Goal: Task Accomplishment & Management: Manage account settings

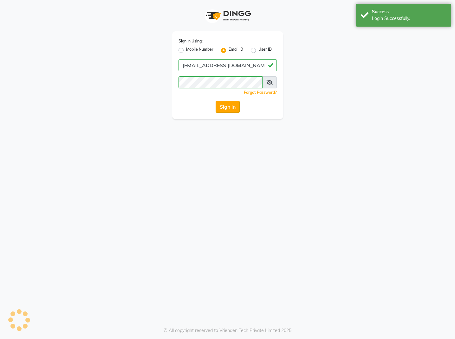
select select "7896"
select select "service"
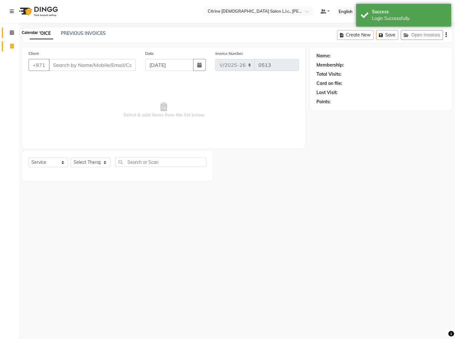
click at [9, 35] on span at bounding box center [11, 32] width 11 height 7
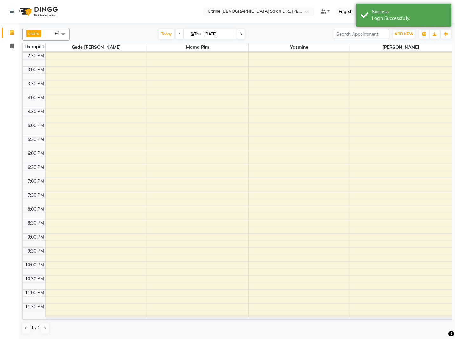
click at [176, 34] on span at bounding box center [180, 34] width 8 height 10
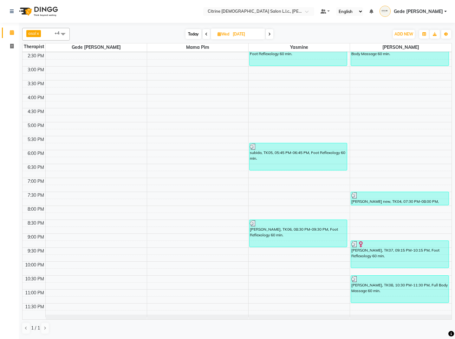
scroll to position [403, 0]
click at [205, 34] on icon at bounding box center [206, 34] width 3 height 4
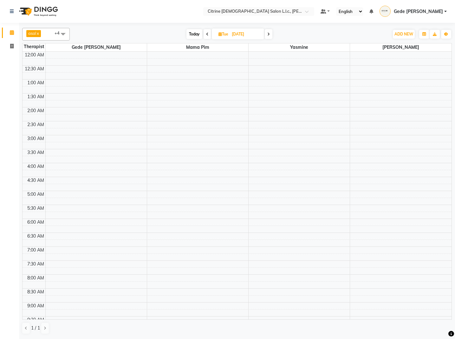
scroll to position [0, 0]
click at [269, 33] on icon at bounding box center [268, 34] width 3 height 4
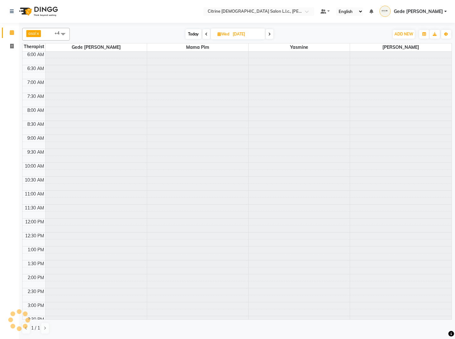
scroll to position [335, 0]
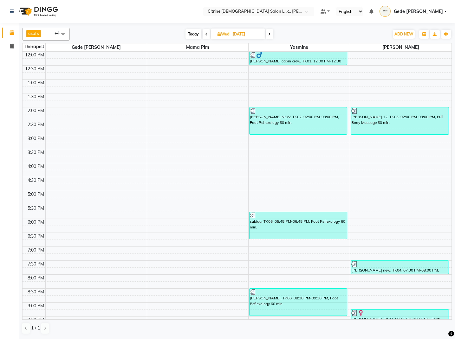
click at [269, 33] on icon at bounding box center [269, 34] width 3 height 4
type input "[DATE]"
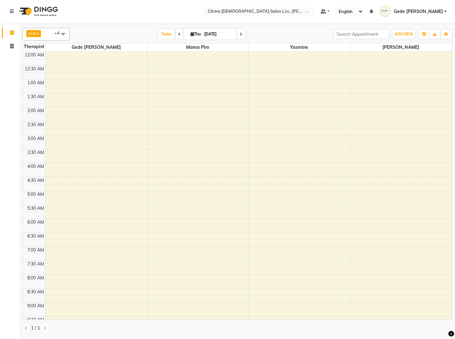
scroll to position [0, 0]
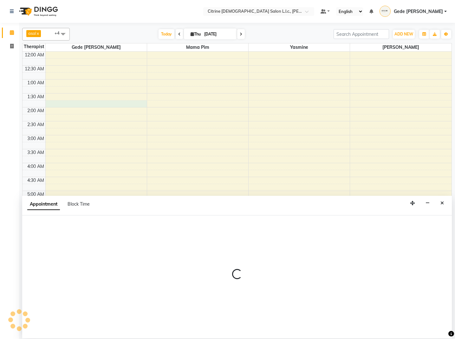
select select "70726"
select select "105"
select select "tentative"
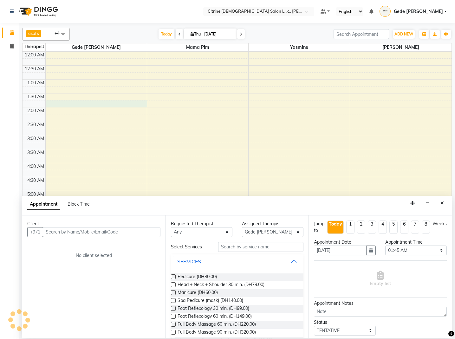
scroll to position [5, 0]
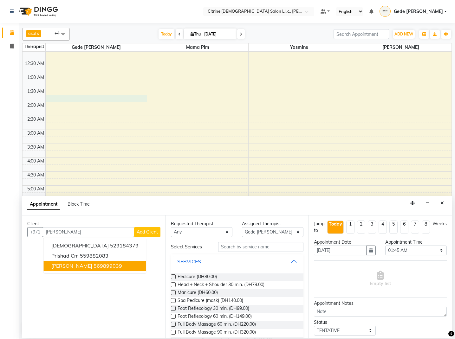
click at [80, 269] on button "[PERSON_NAME] 569899039" at bounding box center [95, 266] width 102 height 10
type input "569899039"
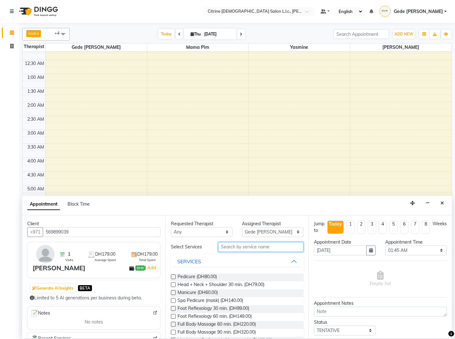
click at [234, 247] on input "text" at bounding box center [260, 247] width 85 height 10
type input "per"
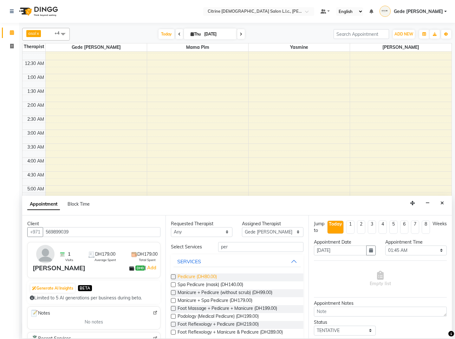
drag, startPoint x: 226, startPoint y: 259, endPoint x: 204, endPoint y: 277, distance: 28.2
click at [204, 277] on span "Pedicure (DH80.00)" at bounding box center [196, 277] width 39 height 8
checkbox input "false"
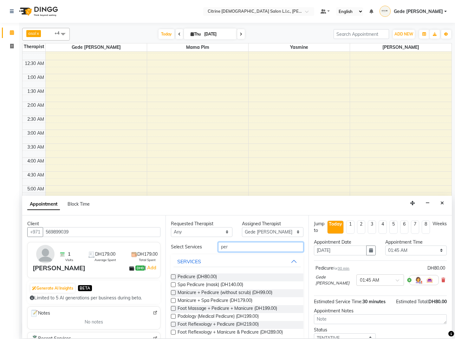
click at [262, 247] on input "per" at bounding box center [260, 247] width 85 height 10
type input "p"
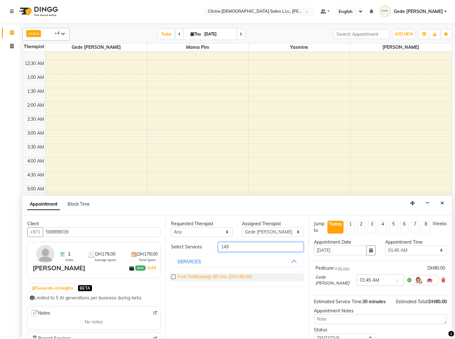
type input "149"
click at [238, 276] on span "Foot Reflexology 60 min. (DH149.00)" at bounding box center [214, 277] width 74 height 8
checkbox input "false"
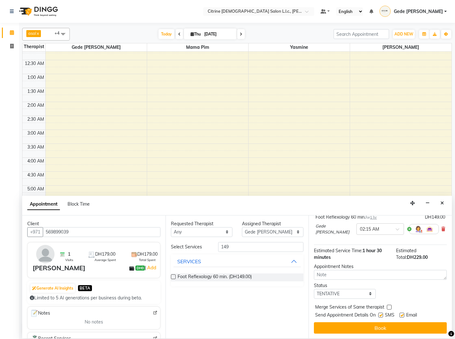
scroll to position [80, 0]
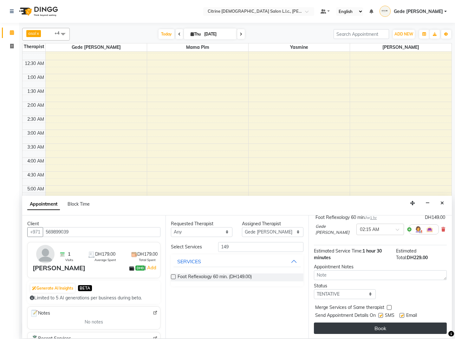
click at [365, 329] on button "Book" at bounding box center [380, 328] width 133 height 11
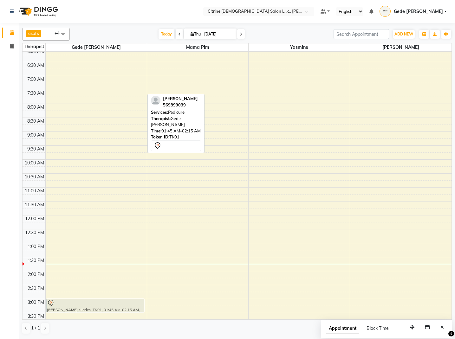
scroll to position [171, 0]
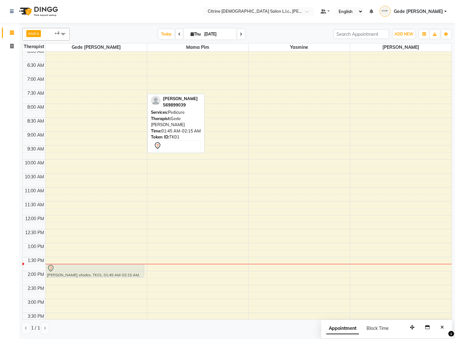
drag, startPoint x: 91, startPoint y: 91, endPoint x: 104, endPoint y: 274, distance: 183.6
click at [104, 274] on div "[PERSON_NAME] silades, TK01, 01:45 AM-02:15 AM, Pedicure [PERSON_NAME] silades,…" at bounding box center [96, 215] width 101 height 669
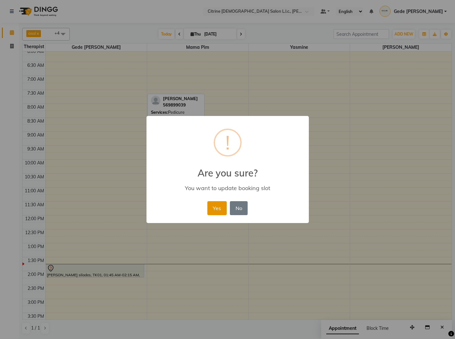
click at [214, 207] on button "Yes" at bounding box center [216, 208] width 19 height 14
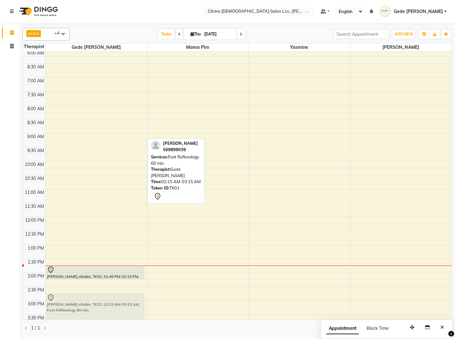
scroll to position [170, 0]
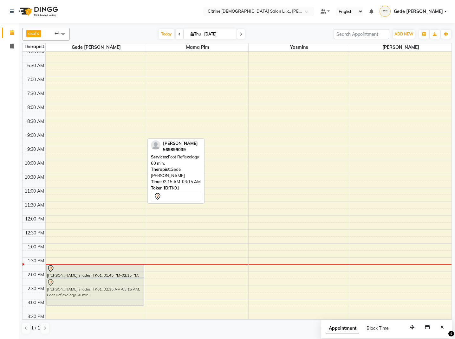
drag, startPoint x: 106, startPoint y: 124, endPoint x: 127, endPoint y: 291, distance: 168.7
click at [127, 291] on div "[PERSON_NAME] silades, TK01, 02:15 AM-03:15 AM, Foot Reflexology 60 min. [PERSO…" at bounding box center [96, 215] width 101 height 669
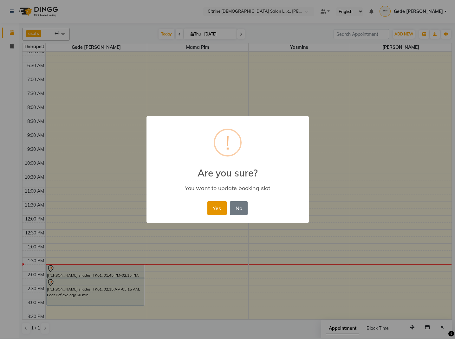
click at [221, 206] on button "Yes" at bounding box center [216, 208] width 19 height 14
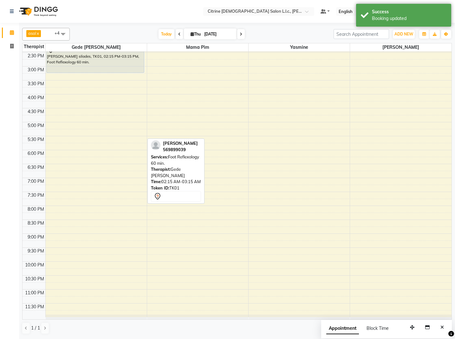
scroll to position [403, 0]
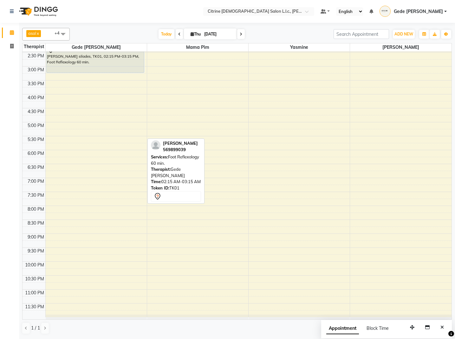
click at [178, 37] on span at bounding box center [180, 34] width 8 height 10
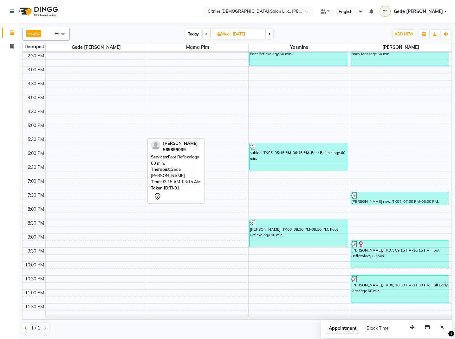
click at [204, 35] on span at bounding box center [206, 34] width 8 height 10
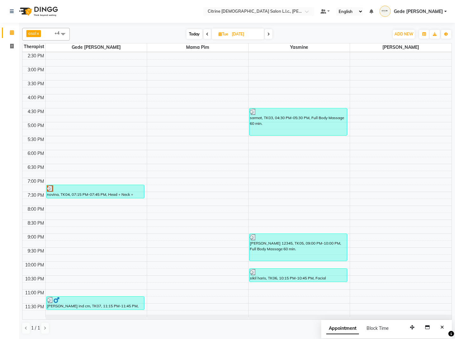
scroll to position [0, 0]
click at [192, 32] on span "Today" at bounding box center [194, 34] width 16 height 10
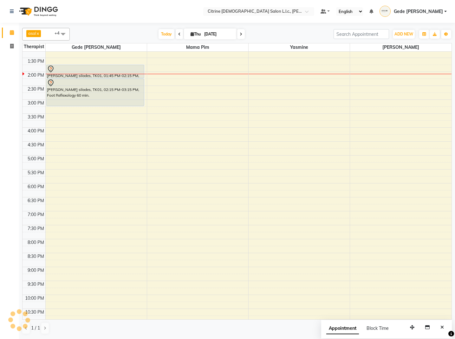
scroll to position [370, 0]
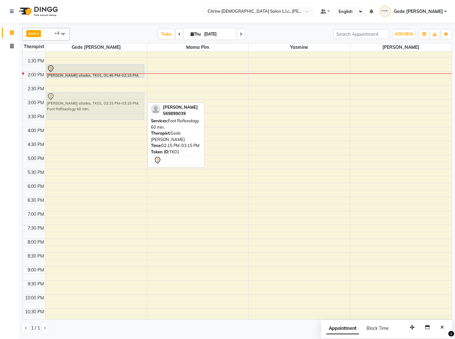
drag, startPoint x: 84, startPoint y: 92, endPoint x: 80, endPoint y: 102, distance: 11.2
click at [80, 102] on div "[PERSON_NAME] silades, TK01, 01:45 PM-02:15 PM, Pedicure [PERSON_NAME] silades,…" at bounding box center [96, 15] width 101 height 669
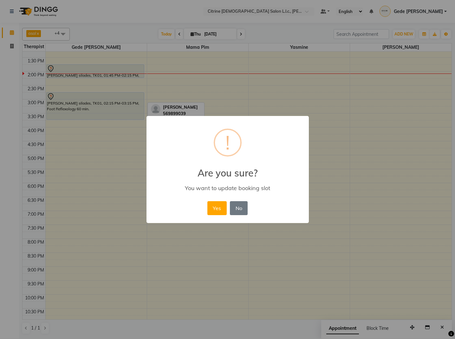
drag, startPoint x: 217, startPoint y: 204, endPoint x: 157, endPoint y: 161, distance: 74.5
click at [216, 204] on button "Yes" at bounding box center [216, 208] width 19 height 14
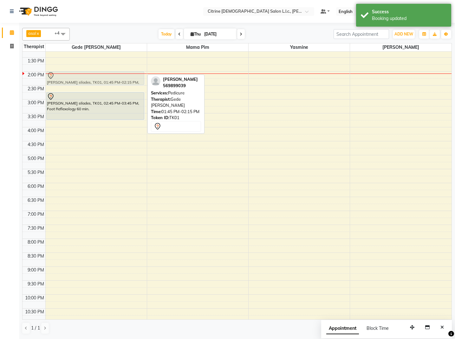
drag, startPoint x: 91, startPoint y: 74, endPoint x: 89, endPoint y: 85, distance: 11.2
click at [89, 85] on div "[PERSON_NAME] silades, TK01, 01:45 PM-02:15 PM, Pedicure [PERSON_NAME] silades,…" at bounding box center [96, 15] width 101 height 669
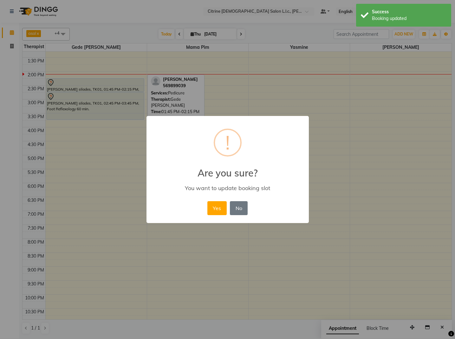
click at [216, 209] on button "Yes" at bounding box center [216, 208] width 19 height 14
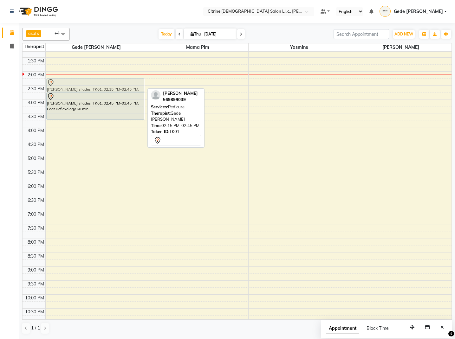
drag, startPoint x: 92, startPoint y: 87, endPoint x: 90, endPoint y: 82, distance: 4.9
click at [90, 82] on div "[PERSON_NAME] silades, TK01, 02:15 PM-02:45 PM, Pedicure [PERSON_NAME] silades,…" at bounding box center [96, 15] width 101 height 669
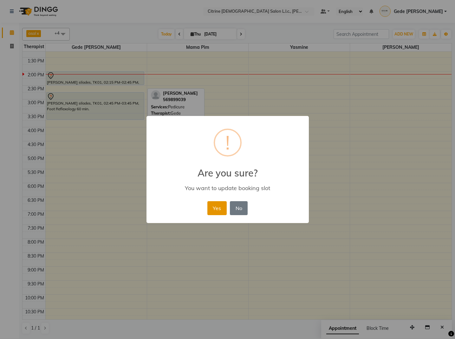
click at [216, 209] on button "Yes" at bounding box center [216, 208] width 19 height 14
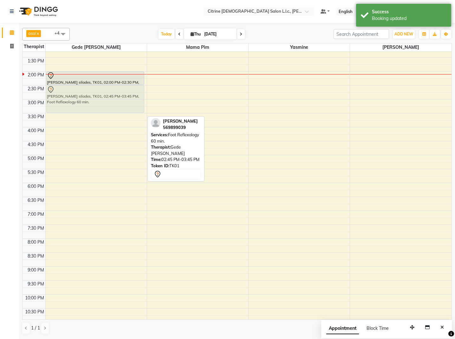
drag, startPoint x: 120, startPoint y: 98, endPoint x: 121, endPoint y: 94, distance: 4.5
click at [121, 94] on div "[PERSON_NAME] silades, TK01, 02:00 PM-02:30 PM, Pedicure [PERSON_NAME] silades,…" at bounding box center [96, 15] width 101 height 669
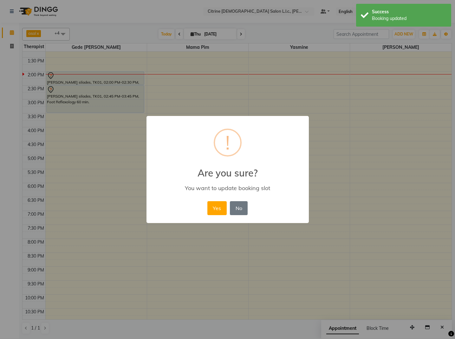
click at [212, 210] on button "Yes" at bounding box center [216, 208] width 19 height 14
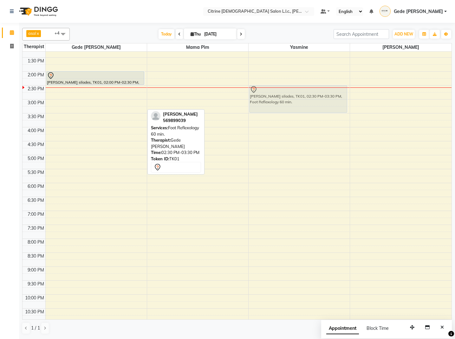
drag, startPoint x: 108, startPoint y: 102, endPoint x: 311, endPoint y: 104, distance: 202.5
click at [311, 104] on tr "[PERSON_NAME] silades, TK01, 02:00 PM-02:30 PM, Pedicure [PERSON_NAME] silades,…" at bounding box center [236, 15] width 429 height 669
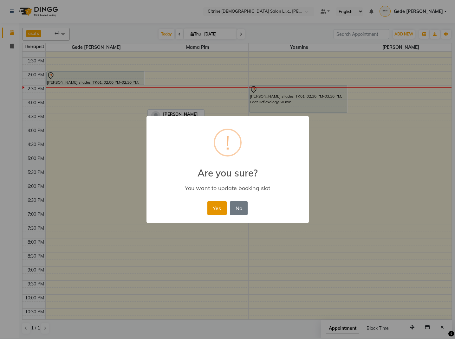
click at [216, 209] on button "Yes" at bounding box center [216, 208] width 19 height 14
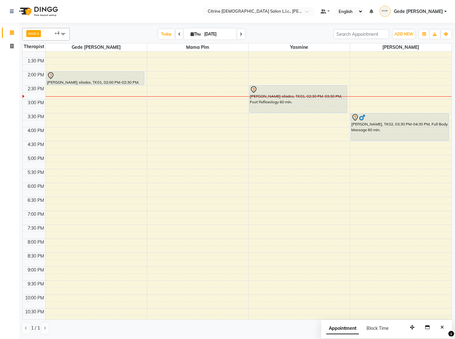
click at [178, 34] on icon at bounding box center [179, 34] width 3 height 4
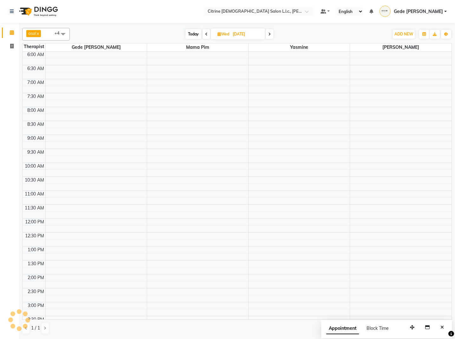
scroll to position [390, 0]
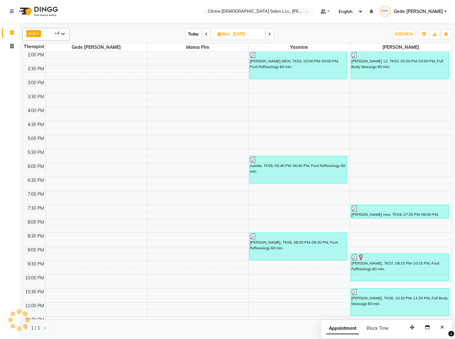
click at [205, 34] on icon at bounding box center [206, 34] width 3 height 4
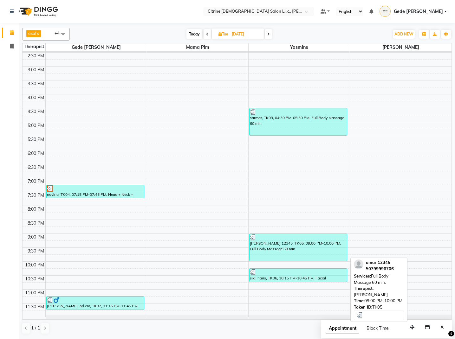
scroll to position [0, 0]
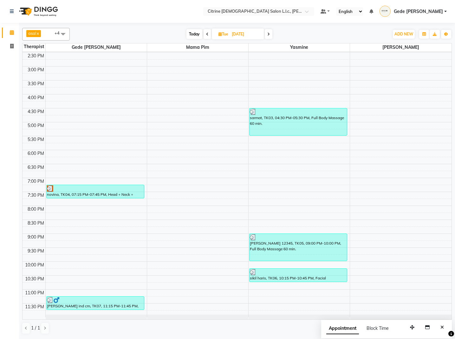
click at [268, 35] on icon at bounding box center [268, 34] width 3 height 4
type input "[DATE]"
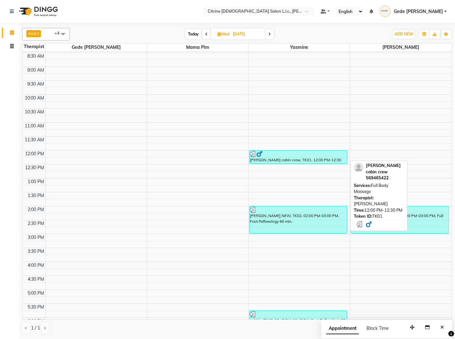
scroll to position [236, 0]
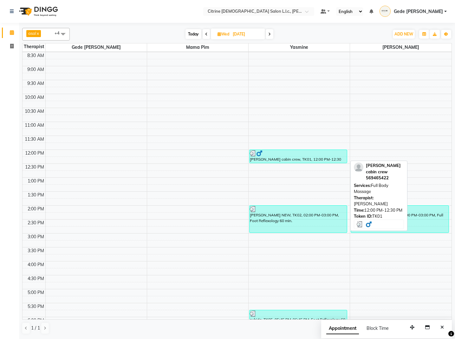
click at [303, 158] on div "[PERSON_NAME] cabin crew, TK01, 12:00 PM-12:30 PM, Full Body Massage" at bounding box center [297, 156] width 97 height 13
select select "3"
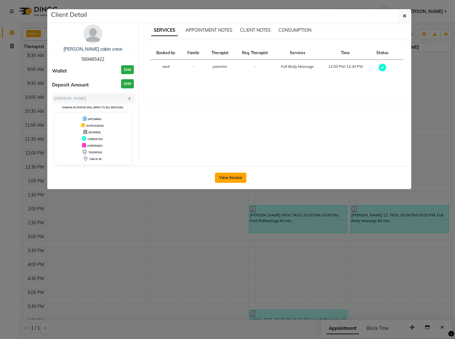
click at [239, 174] on button "View Invoice" at bounding box center [230, 178] width 31 height 10
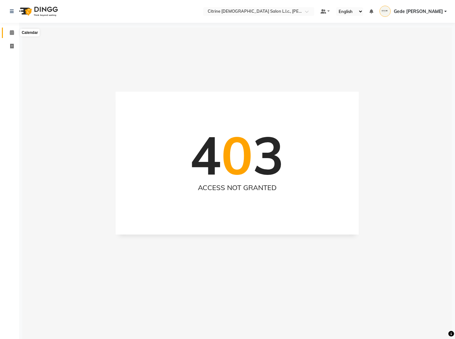
click at [11, 33] on icon at bounding box center [12, 32] width 4 height 5
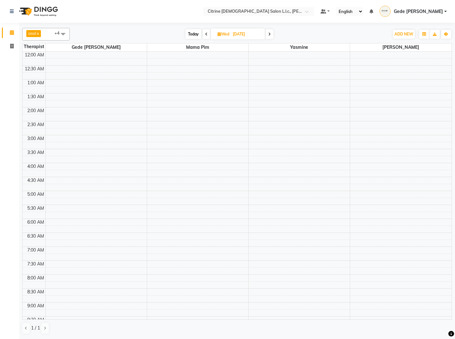
click at [188, 36] on span "Today" at bounding box center [193, 34] width 16 height 10
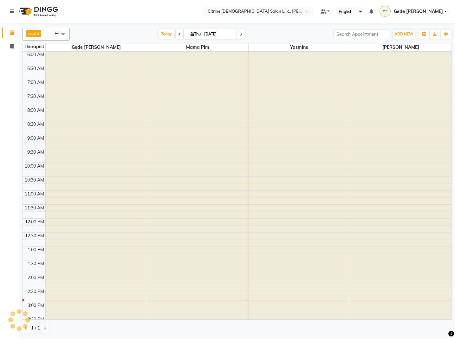
scroll to position [390, 0]
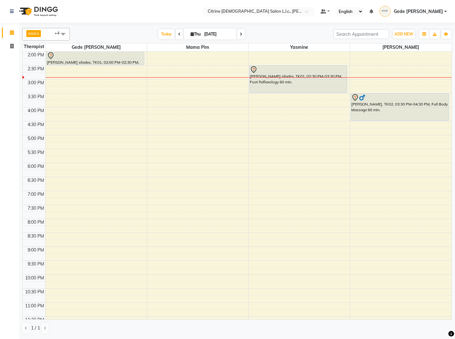
click at [178, 35] on icon at bounding box center [179, 34] width 3 height 4
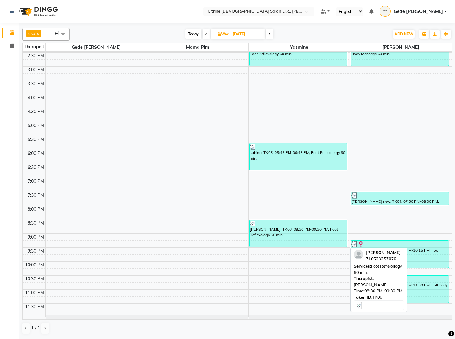
scroll to position [403, 0]
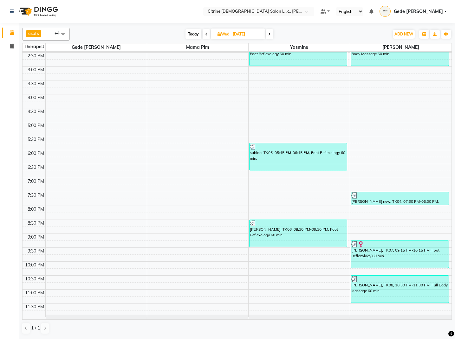
click at [206, 35] on icon at bounding box center [206, 34] width 3 height 4
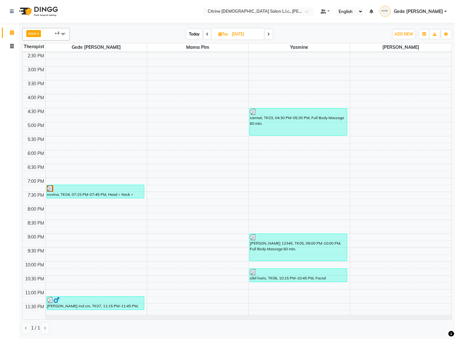
scroll to position [0, 0]
click at [272, 34] on span at bounding box center [269, 34] width 8 height 10
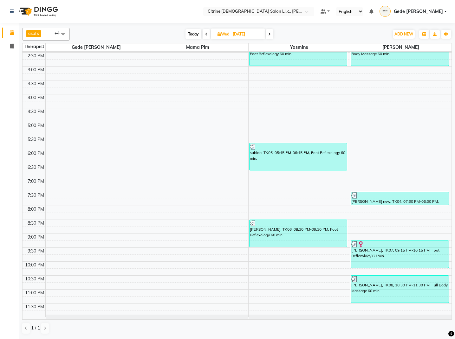
click at [194, 35] on span "Today" at bounding box center [193, 34] width 16 height 10
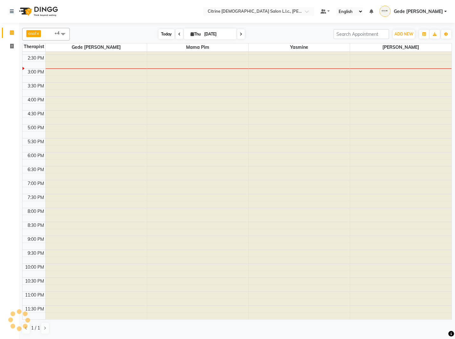
type input "[DATE]"
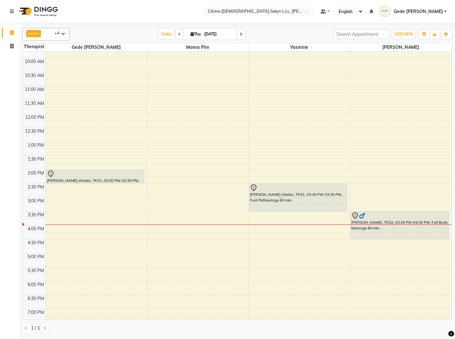
scroll to position [280, 0]
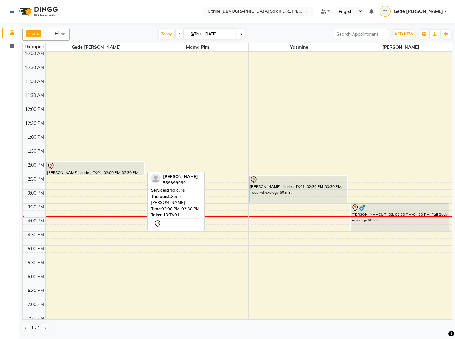
click at [104, 170] on div "[PERSON_NAME] silades, TK01, 02:00 PM-02:30 PM, Pedicure" at bounding box center [95, 168] width 97 height 13
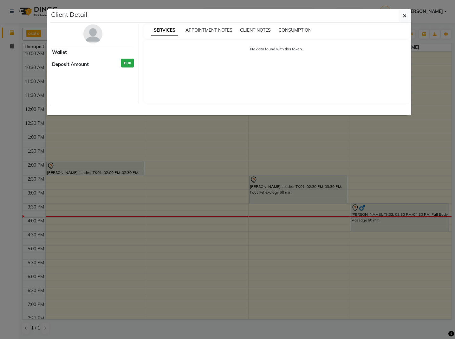
select select "7"
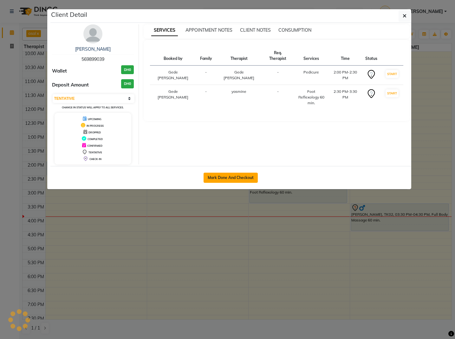
click at [225, 177] on button "Mark Done And Checkout" at bounding box center [230, 178] width 54 height 10
select select "service"
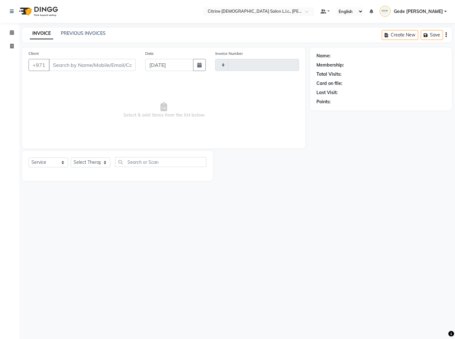
type input "0513"
select select "7896"
type input "569899039"
select select "70726"
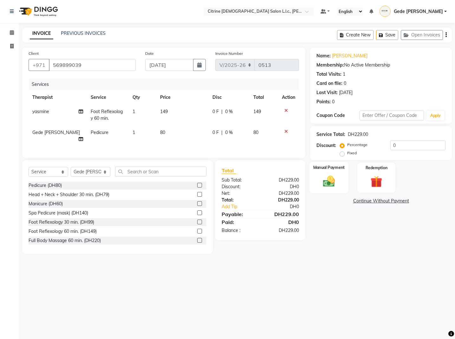
click at [338, 179] on img at bounding box center [329, 181] width 20 height 14
click at [380, 201] on span "CASH" at bounding box center [379, 201] width 14 height 7
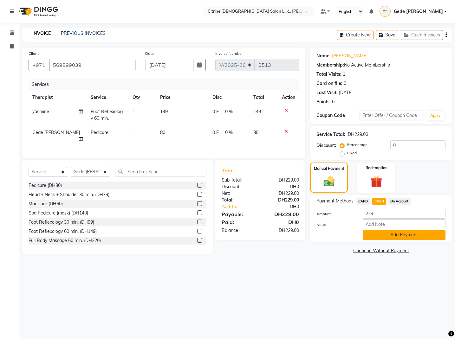
click at [379, 233] on button "Add Payment" at bounding box center [404, 235] width 83 height 10
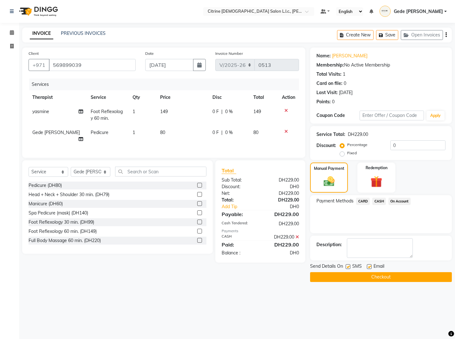
click at [367, 278] on button "Checkout" at bounding box center [381, 277] width 142 height 10
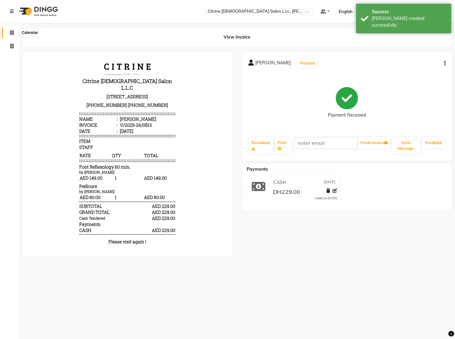
click at [13, 33] on icon at bounding box center [12, 32] width 4 height 5
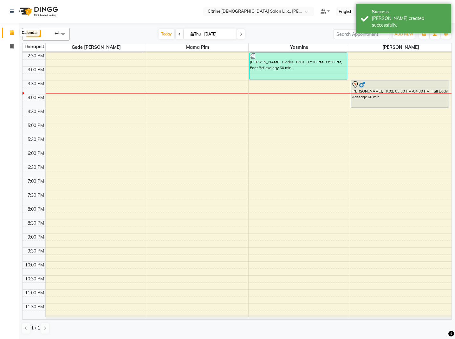
click at [11, 33] on icon at bounding box center [12, 32] width 4 height 5
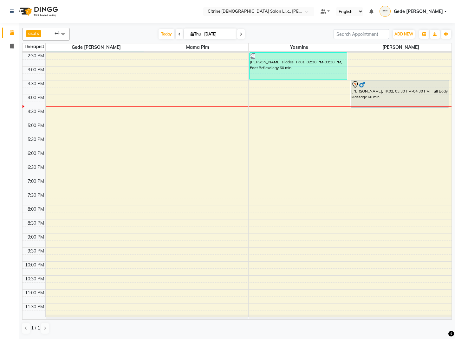
scroll to position [403, 0]
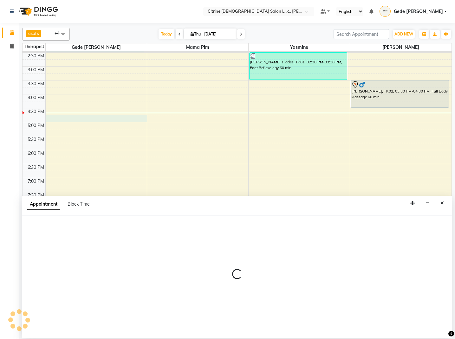
select select "70726"
select select "1005"
select select "tentative"
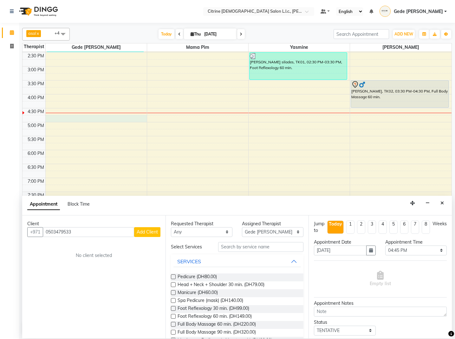
click at [50, 233] on input "0503479533" at bounding box center [88, 232] width 91 height 10
type input "503479533"
click at [147, 232] on span "Add Client" at bounding box center [147, 232] width 21 height 6
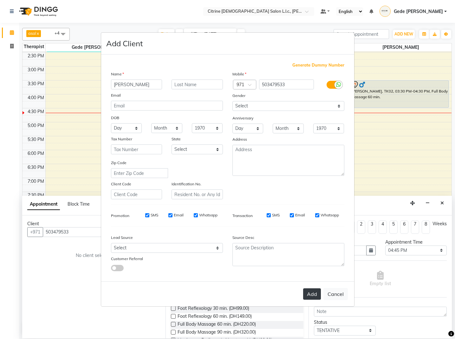
type input "[PERSON_NAME]"
click at [311, 298] on button "Add" at bounding box center [312, 293] width 18 height 11
select select
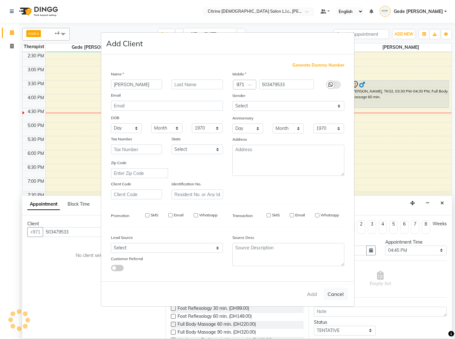
select select
checkbox input "false"
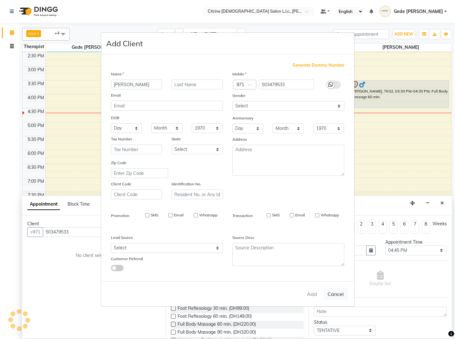
checkbox input "false"
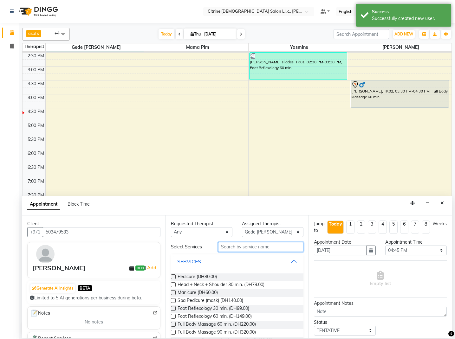
click at [275, 249] on input "text" at bounding box center [260, 247] width 85 height 10
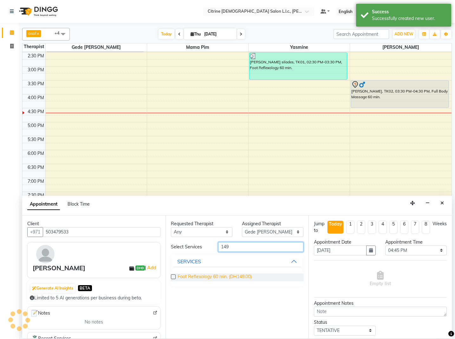
type input "149"
click at [245, 279] on span "Foot Reflexology 60 min. (DH149.00)" at bounding box center [214, 277] width 74 height 8
checkbox input "false"
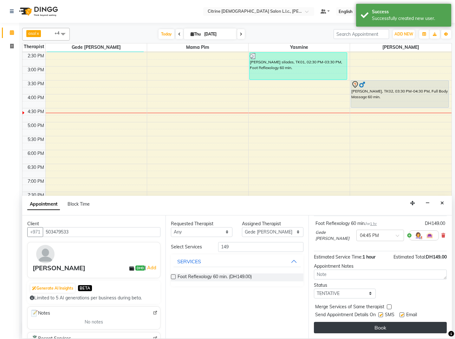
scroll to position [44, 0]
click at [378, 328] on button "Book" at bounding box center [380, 327] width 133 height 11
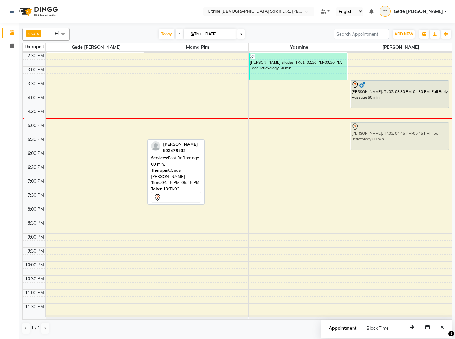
drag, startPoint x: 119, startPoint y: 128, endPoint x: 401, endPoint y: 135, distance: 282.4
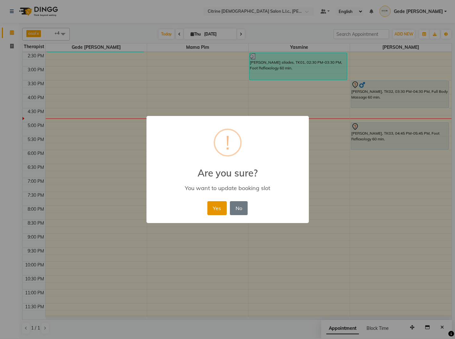
click at [215, 211] on button "Yes" at bounding box center [216, 208] width 19 height 14
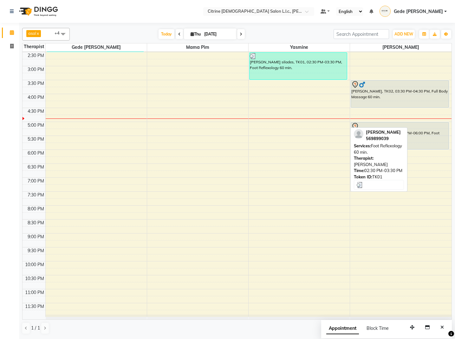
scroll to position [404, 0]
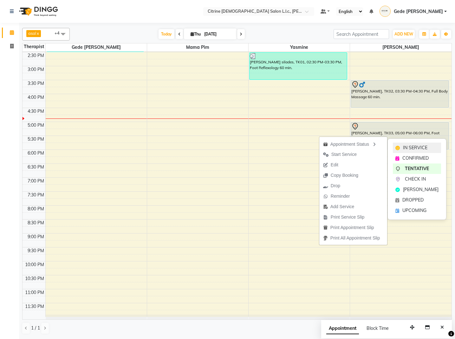
click at [414, 145] on span "IN SERVICE" at bounding box center [415, 147] width 24 height 7
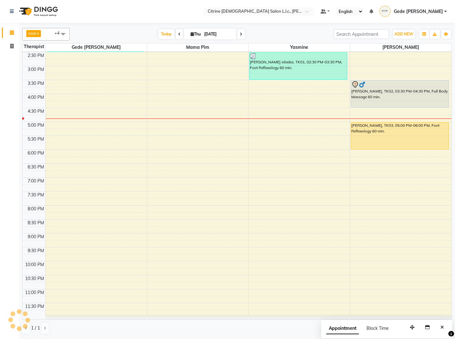
scroll to position [403, 0]
